Goal: Transaction & Acquisition: Obtain resource

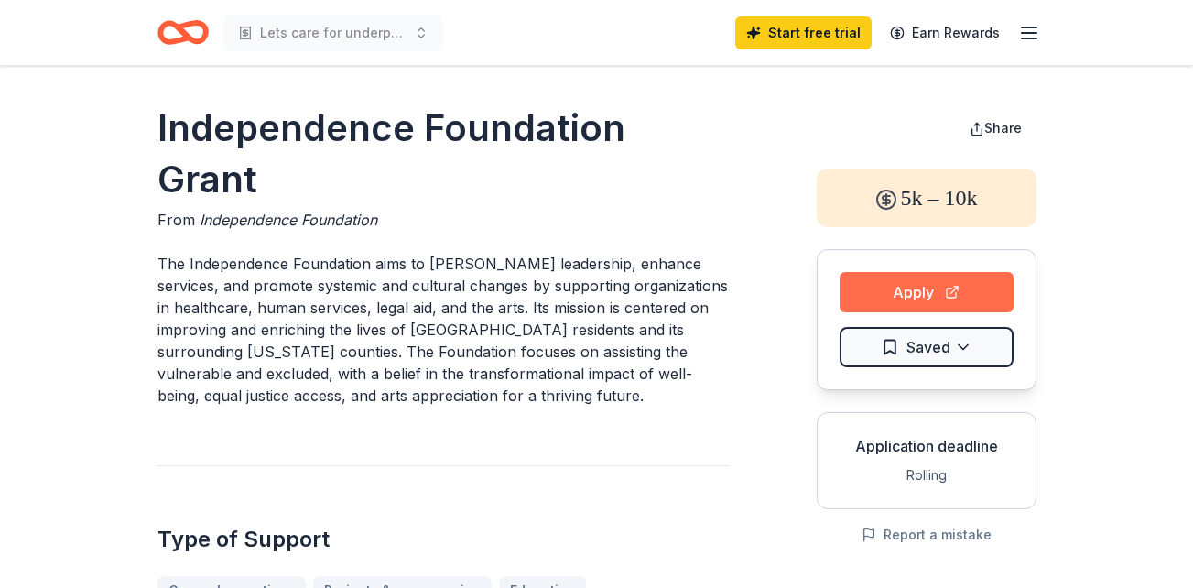
click at [930, 295] on button "Apply" at bounding box center [926, 292] width 174 height 40
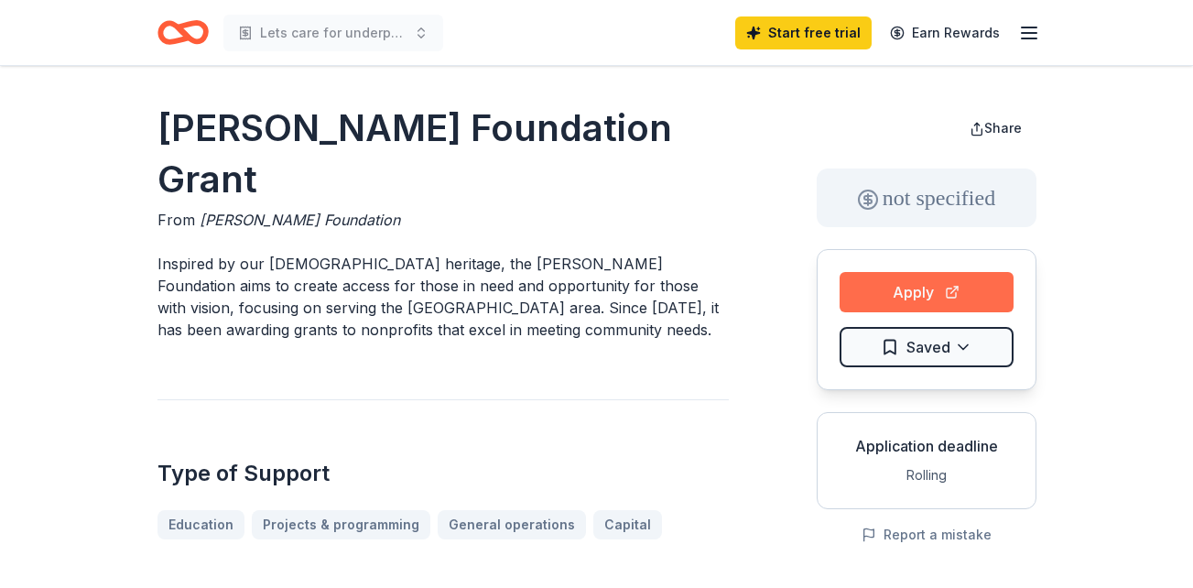
click at [899, 285] on button "Apply" at bounding box center [926, 292] width 174 height 40
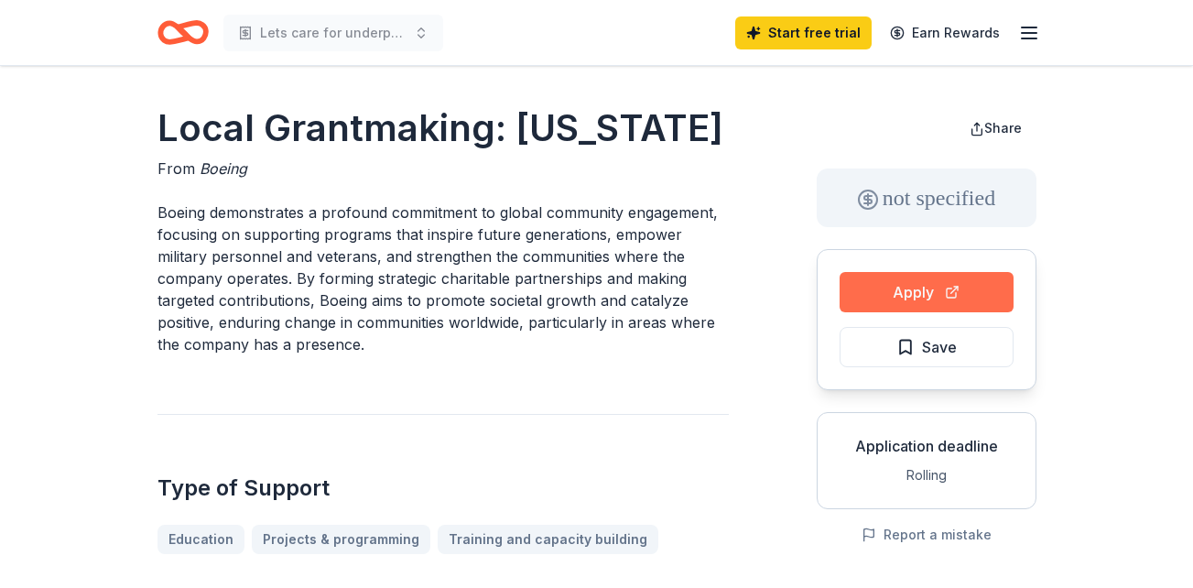
click at [877, 281] on button "Apply" at bounding box center [926, 292] width 174 height 40
